Goal: Check status: Check status

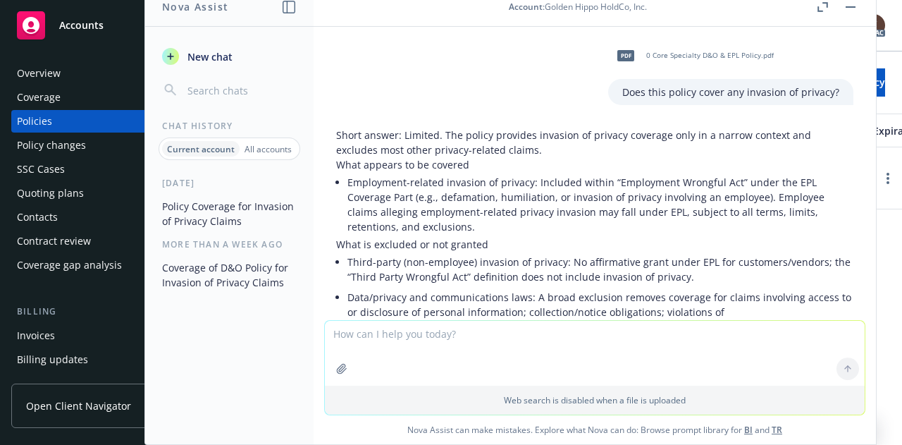
scroll to position [651, 0]
